Goal: Task Accomplishment & Management: Use online tool/utility

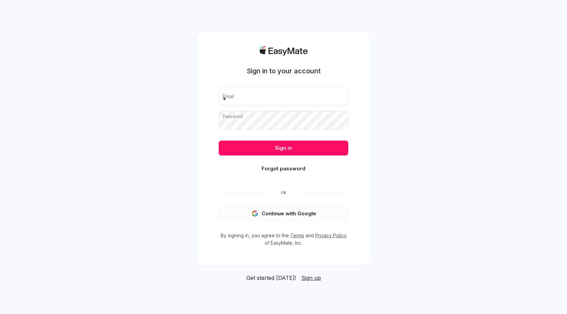
click at [295, 213] on button "Continue with Google" at bounding box center [284, 213] width 130 height 15
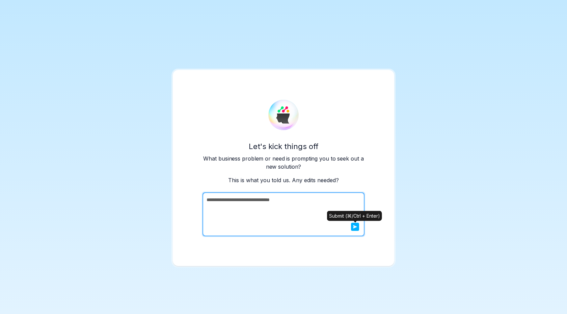
click at [355, 226] on icon "submit" at bounding box center [355, 226] width 4 height 3
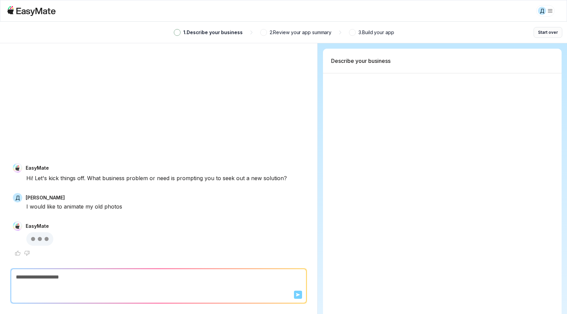
click at [545, 31] on button "Start over" at bounding box center [548, 32] width 29 height 11
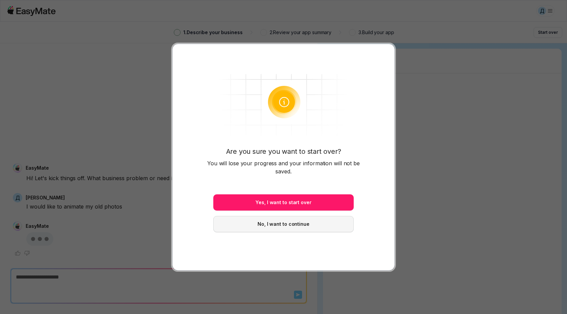
click at [295, 225] on button "No, I want to continue" at bounding box center [283, 224] width 140 height 16
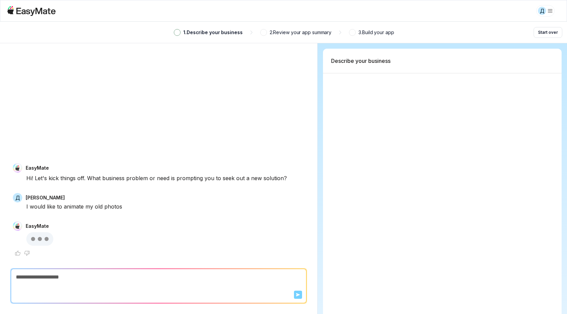
type textarea "*"
click at [301, 33] on p "2 . Review your app summary" at bounding box center [301, 32] width 62 height 7
click at [387, 42] on div "1 . Describe your business 2 . Review your app summary 3 . Build your app Start…" at bounding box center [283, 32] width 567 height 21
click at [551, 10] on html "Д 1 . Describe your business 2 . Review your app summary 3 . Build your app Sta…" at bounding box center [283, 157] width 567 height 314
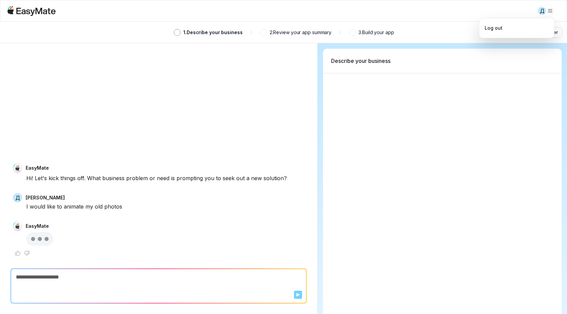
click at [552, 10] on html "Д 1 . Describe your business 2 . Review your app summary 3 . Build your app Sta…" at bounding box center [283, 157] width 567 height 314
click at [496, 27] on div "Log out" at bounding box center [494, 27] width 18 height 7
